Goal: Information Seeking & Learning: Learn about a topic

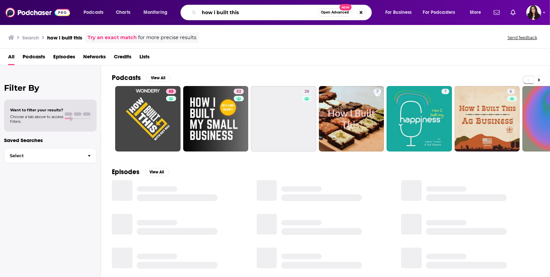
drag, startPoint x: 245, startPoint y: 11, endPoint x: 99, endPoint y: -7, distance: 146.7
click at [99, 0] on html "Podcasts Charts Monitoring how i built this Open Advanced New For Business For …" at bounding box center [275, 138] width 550 height 277
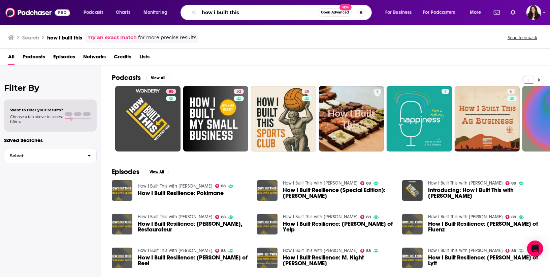
paste input "[PERSON_NAME] Inner Circle"
type input "[PERSON_NAME] Inner Circle"
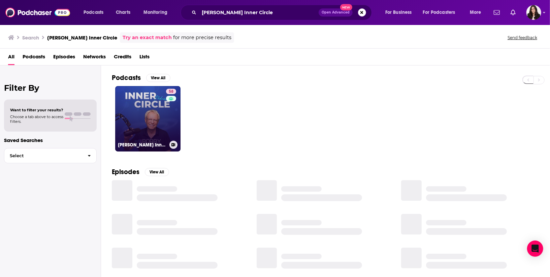
click at [141, 124] on link "58 [PERSON_NAME] Inner Circle Podcast" at bounding box center [147, 118] width 65 height 65
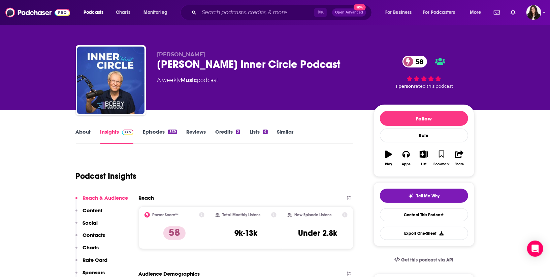
click at [164, 133] on link "Episodes 839" at bounding box center [160, 135] width 34 height 15
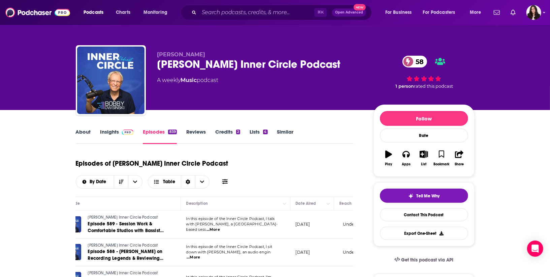
scroll to position [0, 29]
